Goal: Check status: Verify the current state of an ongoing process or item

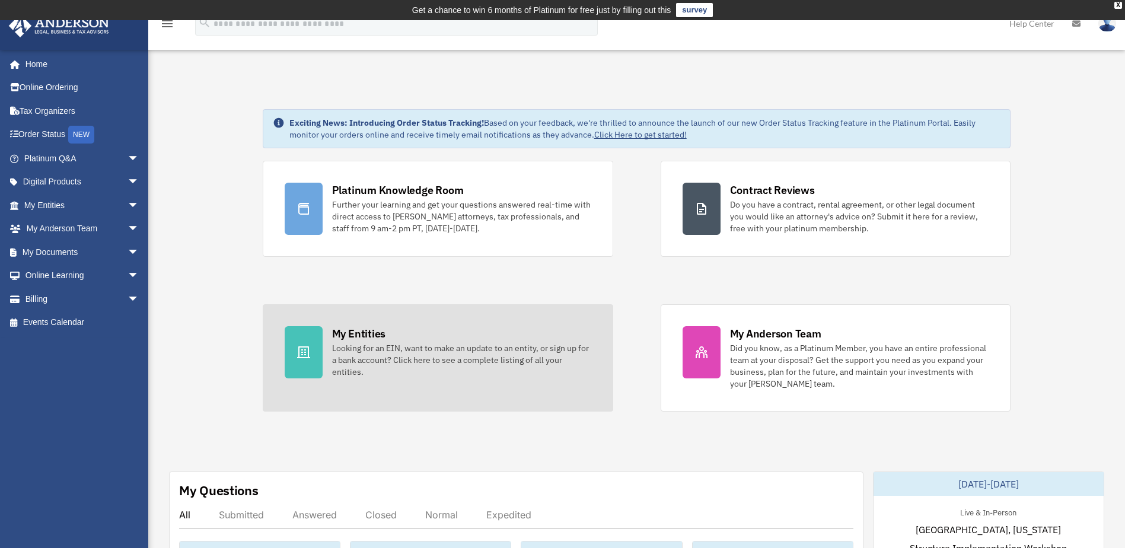
click at [384, 349] on div "Looking for an EIN, want to make an update to an entity, or sign up for a bank …" at bounding box center [461, 360] width 259 height 36
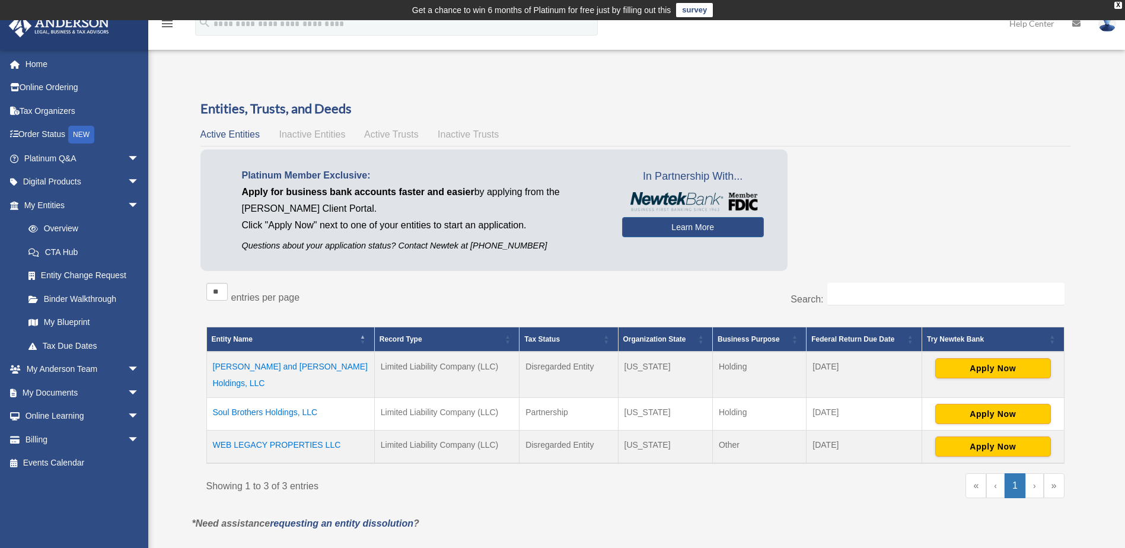
click at [297, 367] on td "[PERSON_NAME] and [PERSON_NAME] Holdings, LLC" at bounding box center [290, 375] width 168 height 46
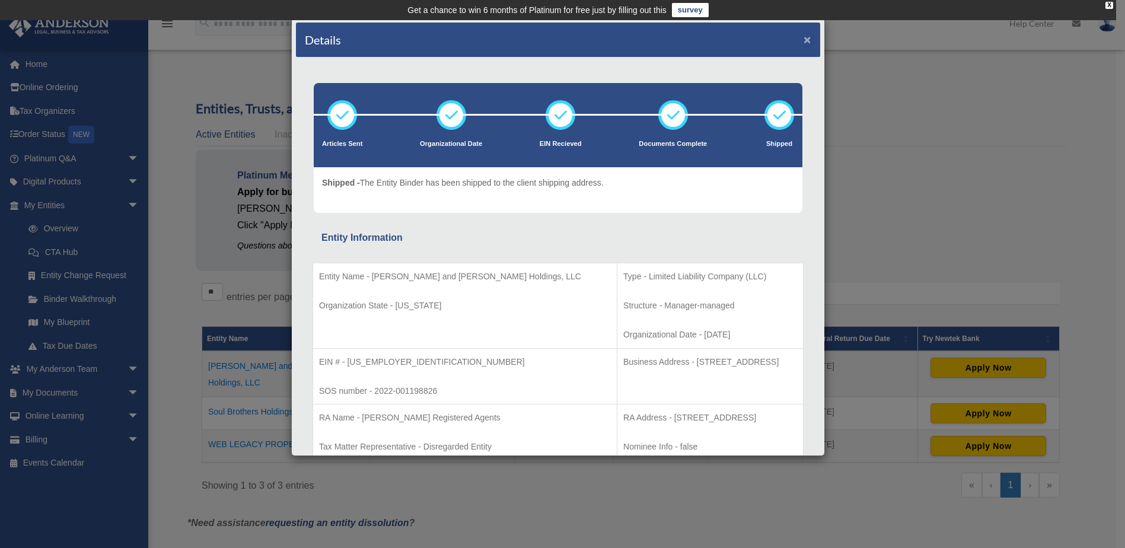
click at [804, 37] on button "×" at bounding box center [808, 39] width 8 height 12
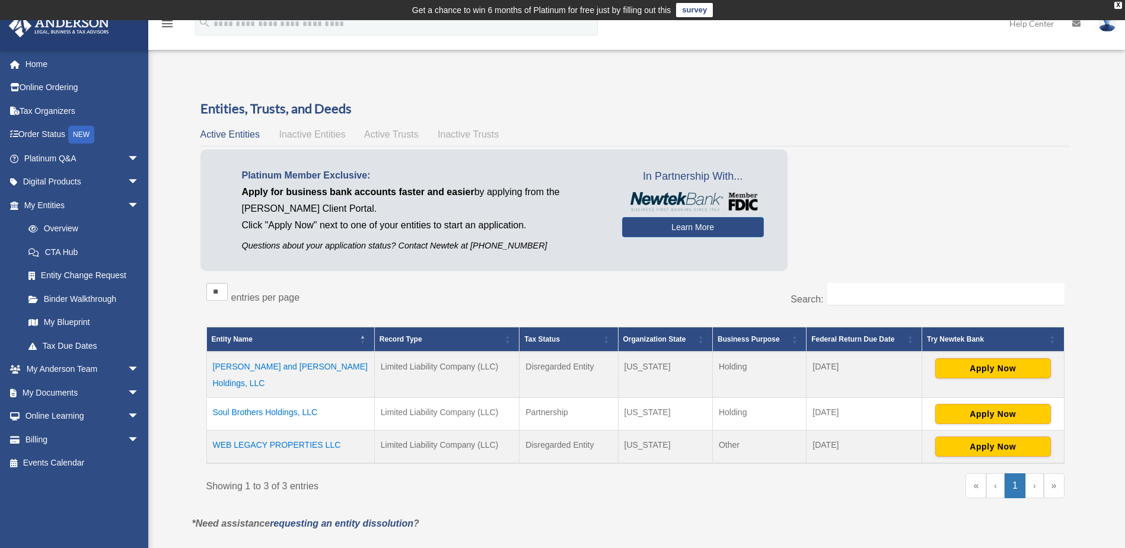
click at [289, 367] on td "[PERSON_NAME] and [PERSON_NAME] Holdings, LLC" at bounding box center [290, 375] width 168 height 46
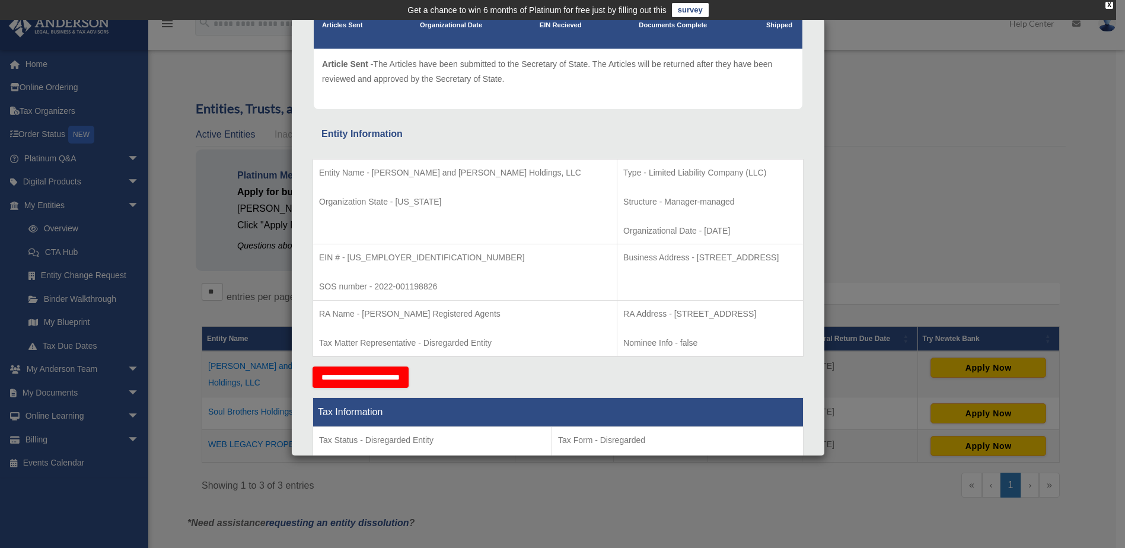
scroll to position [59, 0]
